Goal: Task Accomplishment & Management: Complete application form

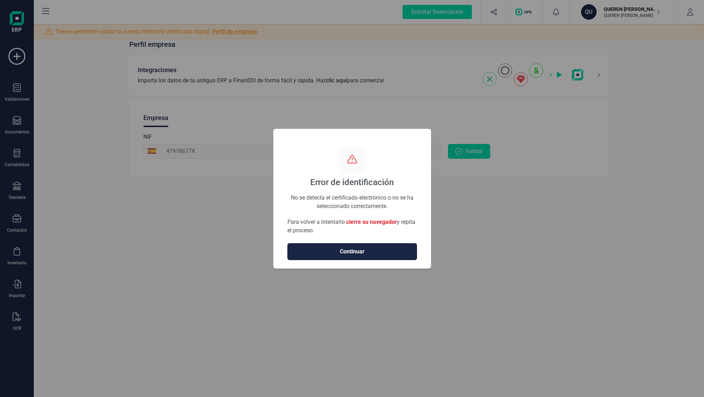
click at [354, 248] on span "Continuar" at bounding box center [352, 252] width 115 height 8
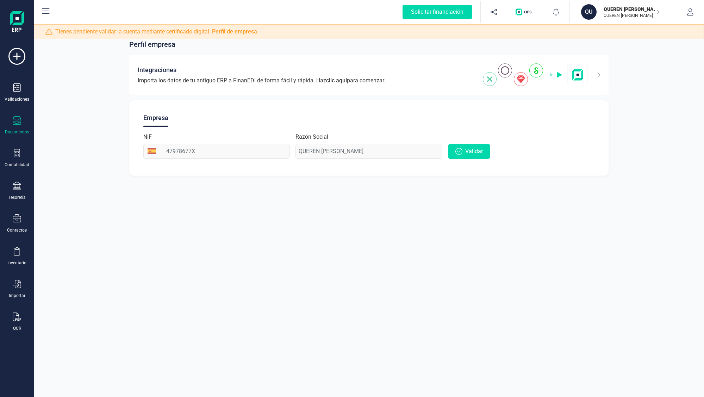
click at [21, 121] on div "Documentos" at bounding box center [17, 125] width 28 height 19
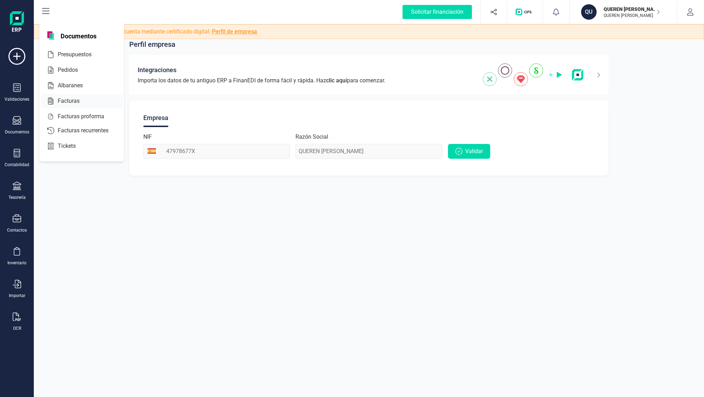
click at [81, 100] on div at bounding box center [86, 101] width 13 height 8
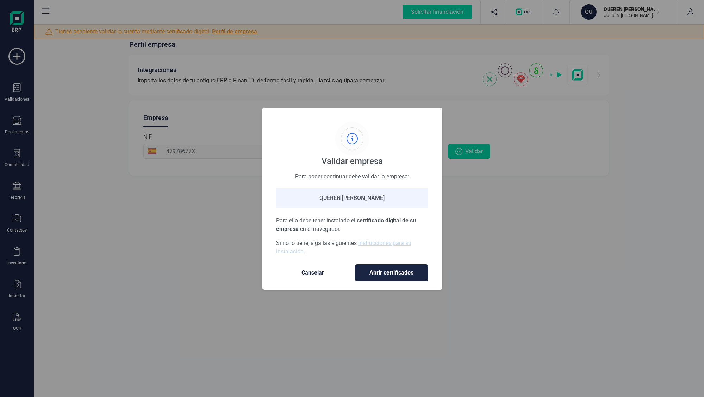
click at [317, 273] on span "Cancelar" at bounding box center [312, 273] width 59 height 8
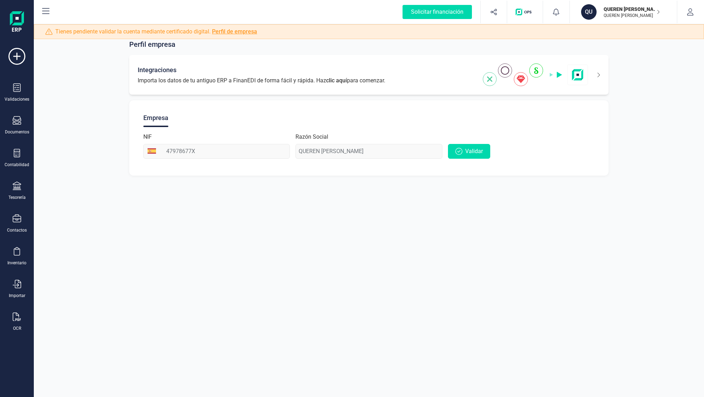
click at [176, 76] on span "Importa los datos de tu antiguo ERP a FinanEDI de forma fácil y rápida. Haz cli…" at bounding box center [262, 80] width 248 height 8
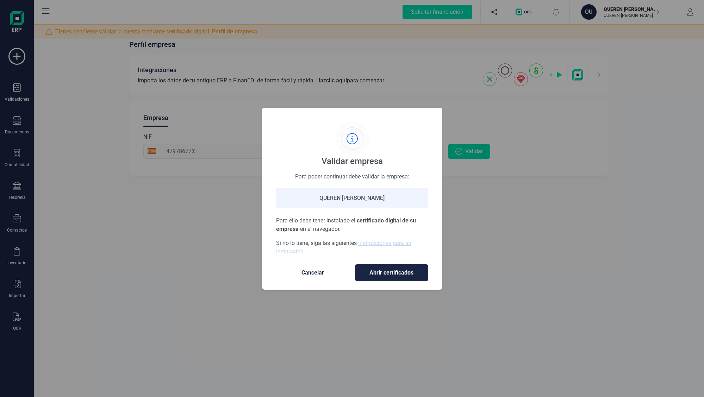
click at [309, 274] on span "Cancelar" at bounding box center [312, 273] width 59 height 8
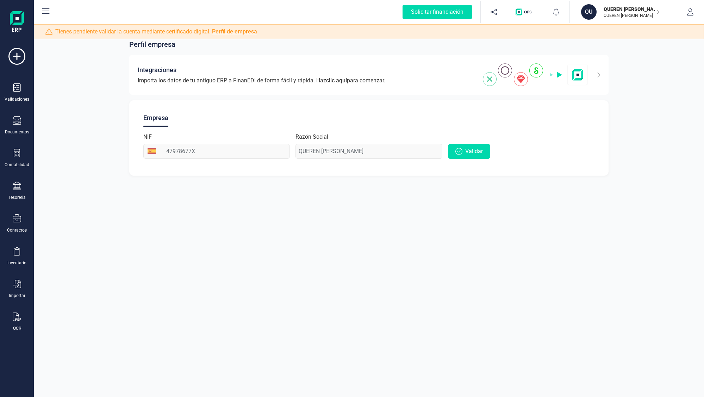
click at [629, 17] on p "QUEREN [PERSON_NAME]" at bounding box center [632, 16] width 56 height 6
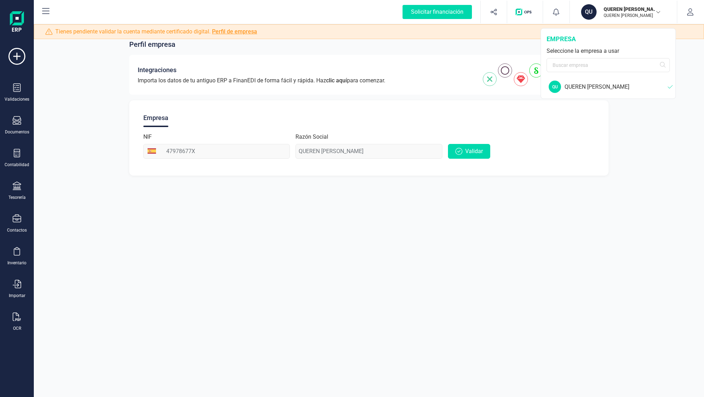
click at [577, 90] on div "QUEREN [PERSON_NAME]" at bounding box center [616, 87] width 103 height 8
click at [689, 195] on div "Perfil empresa Integraciones Importa los datos de tu antiguo ERP a FinanEDI de …" at bounding box center [369, 198] width 670 height 397
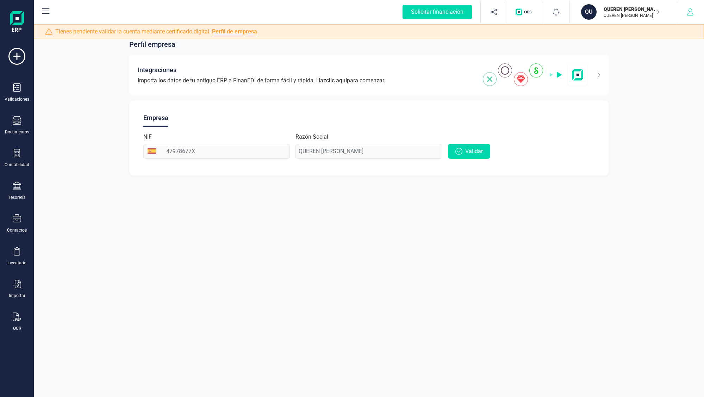
click at [682, 15] on button "button" at bounding box center [690, 12] width 26 height 23
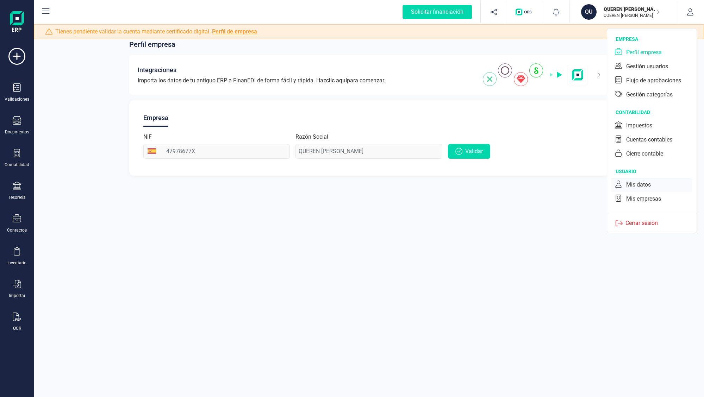
click at [648, 188] on div "Mis datos" at bounding box center [638, 185] width 25 height 8
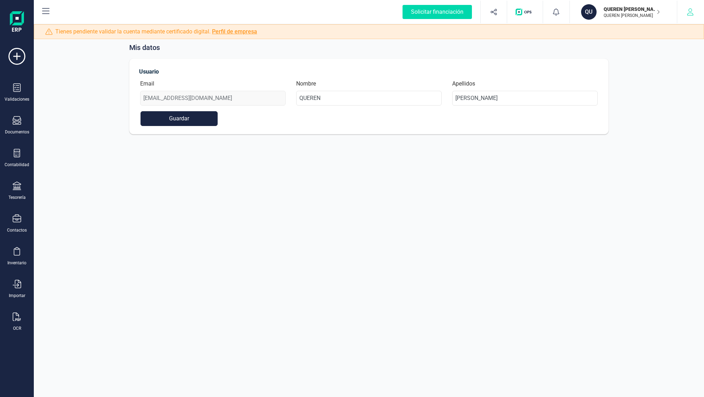
click at [677, 13] on button "button" at bounding box center [690, 12] width 26 height 23
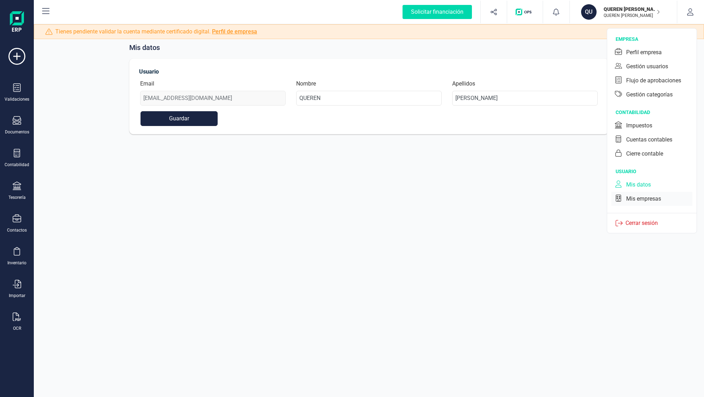
click at [629, 201] on div "Mis empresas" at bounding box center [643, 199] width 35 height 8
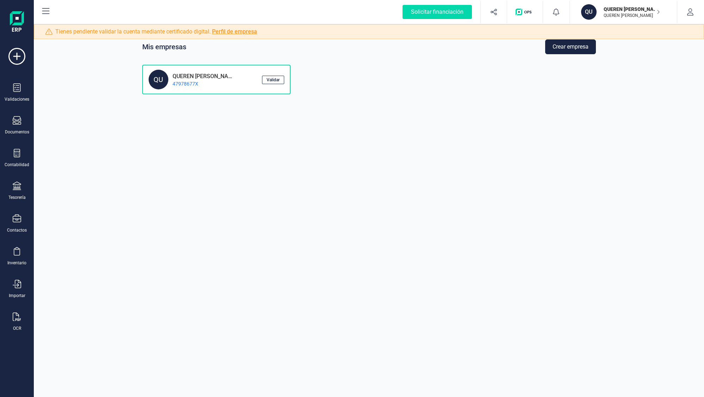
click at [223, 82] on p "47978677X" at bounding box center [202, 83] width 68 height 7
click at [576, 50] on button "Crear empresa" at bounding box center [570, 46] width 51 height 15
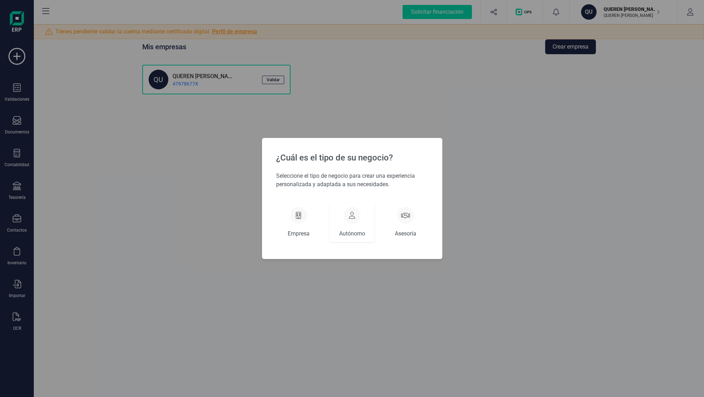
click at [353, 226] on div "Autónomo" at bounding box center [352, 222] width 45 height 39
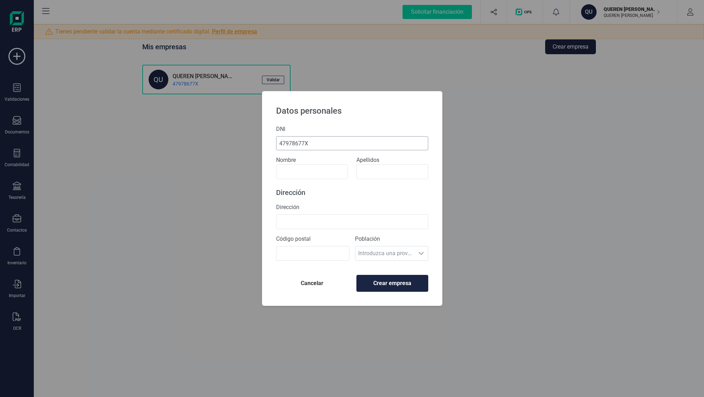
type input "47978677X"
type input "Queren"
type input "[PERSON_NAME]"
click at [291, 219] on input "Dirección" at bounding box center [352, 222] width 152 height 15
type input "c/ xiprer, 38"
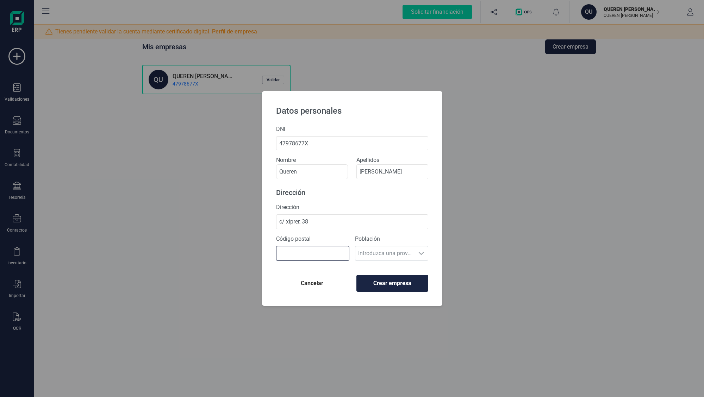
type input "08415"
click at [384, 284] on span "Crear empresa" at bounding box center [392, 283] width 60 height 8
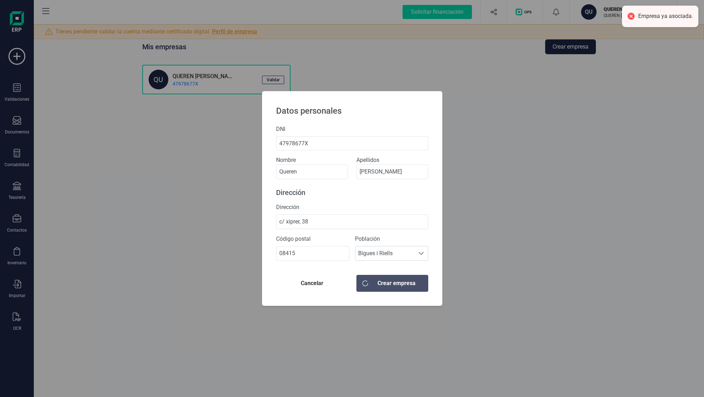
click at [319, 285] on span "Cancelar" at bounding box center [312, 283] width 61 height 8
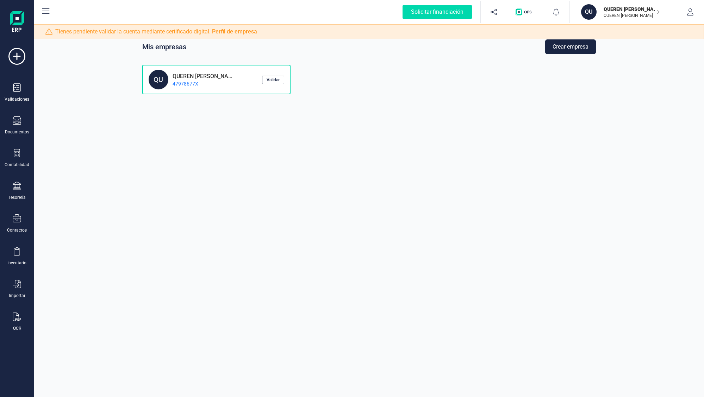
click at [218, 87] on div "QU QUEREN GUARDIA [PERSON_NAME] 47978677X" at bounding box center [205, 80] width 113 height 20
click at [274, 79] on span "Validar" at bounding box center [273, 80] width 13 height 4
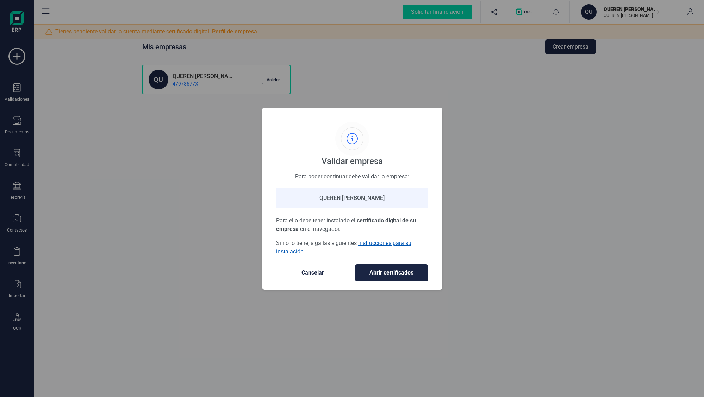
click at [397, 241] on link "instrucciones para su instalación." at bounding box center [343, 247] width 135 height 15
click at [310, 273] on span "Cancelar" at bounding box center [312, 273] width 59 height 8
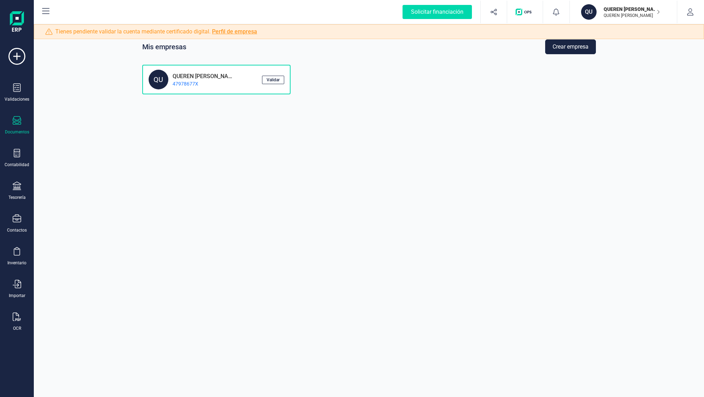
click at [21, 119] on icon at bounding box center [17, 120] width 8 height 8
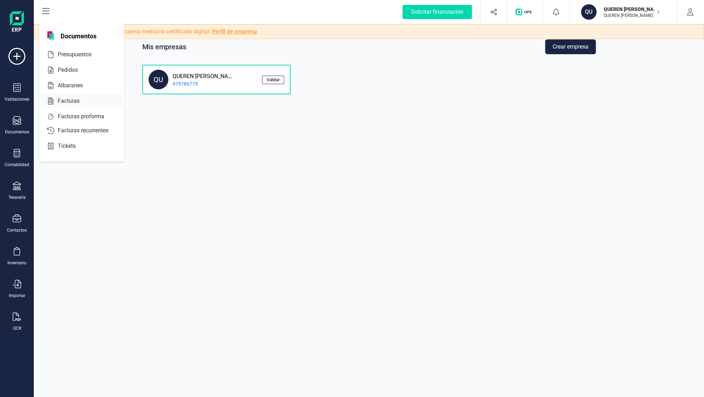
click at [66, 106] on div "Facturas" at bounding box center [82, 101] width 82 height 14
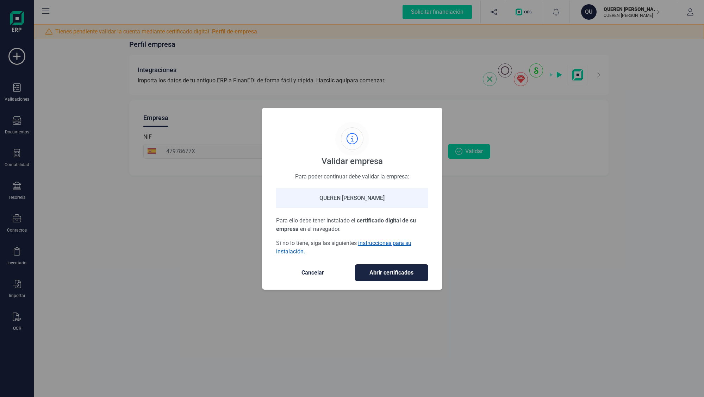
click at [370, 242] on link "instrucciones para su instalación." at bounding box center [343, 247] width 135 height 15
click at [384, 278] on button "Abrir certificados" at bounding box center [391, 273] width 73 height 17
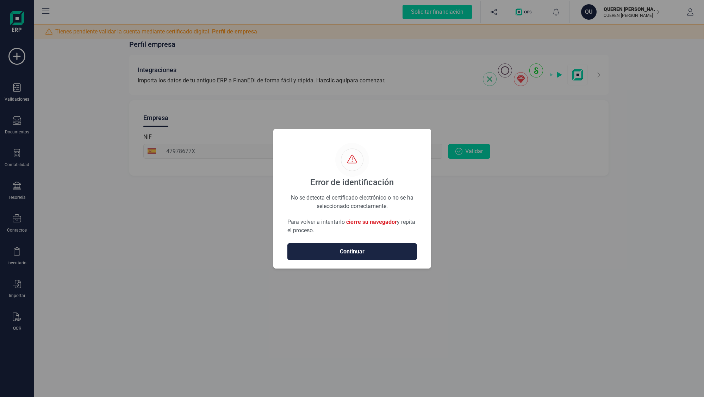
click at [396, 192] on div "Error de identificación No se detecta el certificado electrónico o no se ha sel…" at bounding box center [352, 189] width 130 height 92
click at [376, 223] on span "cierre su navegador" at bounding box center [371, 222] width 51 height 7
click at [374, 250] on span "Continuar" at bounding box center [352, 252] width 115 height 8
click at [393, 252] on span "Continuar" at bounding box center [352, 252] width 115 height 8
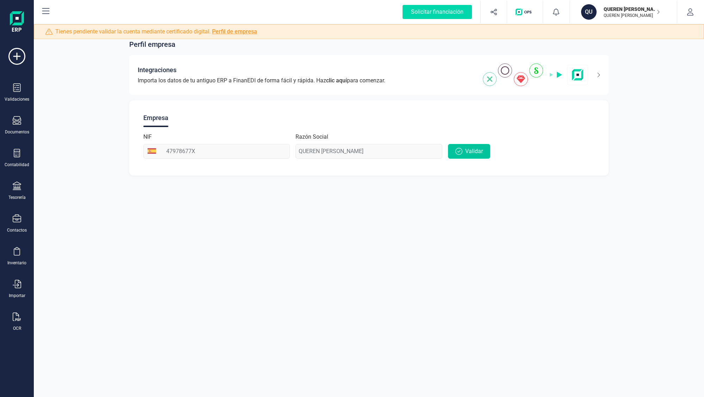
click at [471, 154] on span "Validar" at bounding box center [474, 151] width 18 height 8
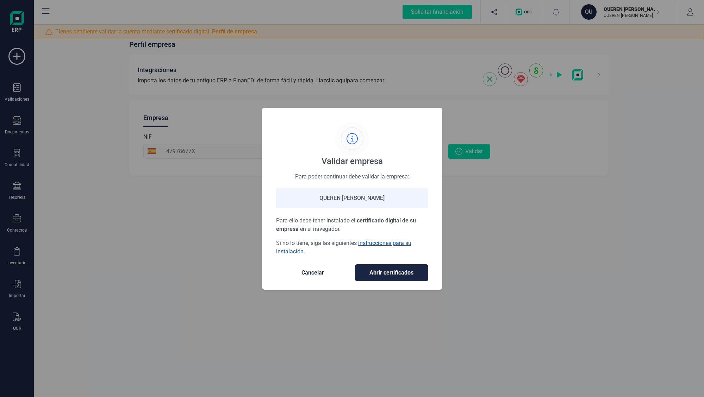
click at [375, 244] on link "instrucciones para su instalación." at bounding box center [343, 247] width 135 height 15
click at [490, 180] on div "Validar empresa Para poder continuar debe validar la empresa: QUEREN GUARDIA FE…" at bounding box center [352, 198] width 704 height 397
click at [317, 274] on span "Cancelar" at bounding box center [312, 273] width 59 height 8
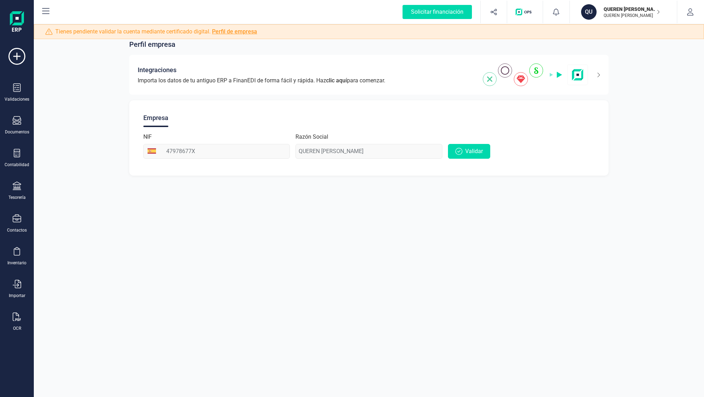
click at [522, 13] on img "button" at bounding box center [525, 11] width 19 height 7
